Goal: Browse casually: Explore the website without a specific task or goal

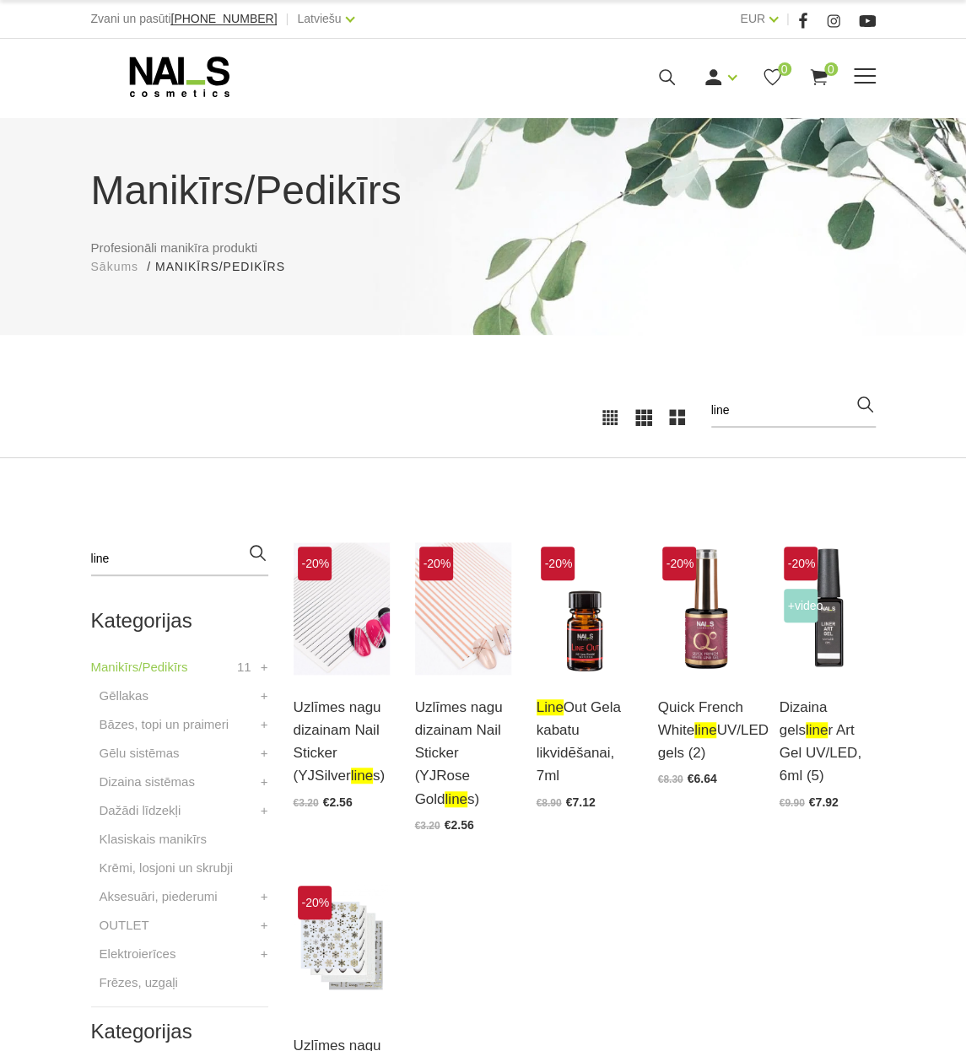
click at [153, 75] on icon at bounding box center [179, 77] width 177 height 42
